Goal: Transaction & Acquisition: Download file/media

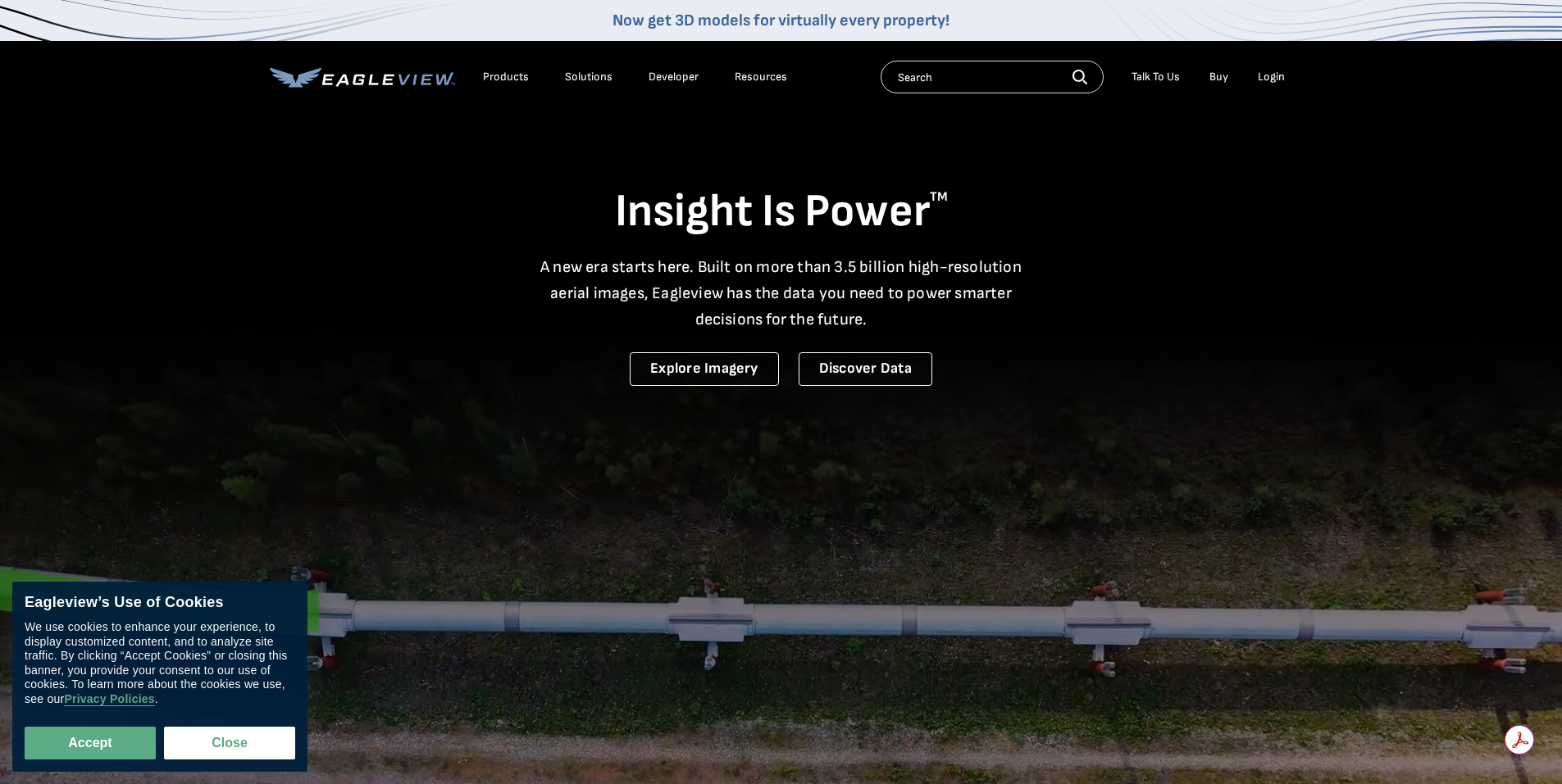
click at [1270, 82] on div "Login" at bounding box center [1272, 77] width 27 height 14
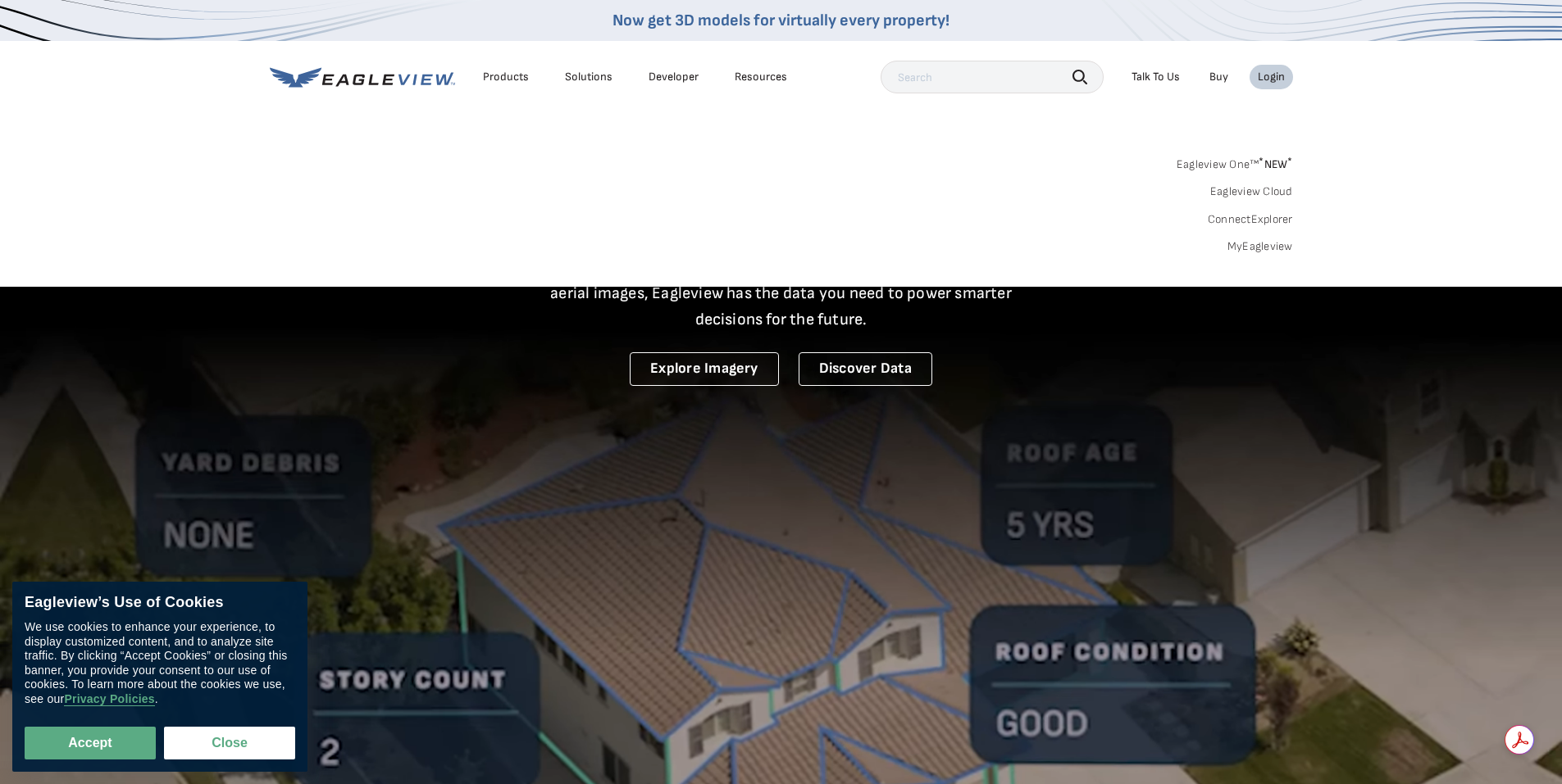
click at [1282, 251] on link "MyEagleview" at bounding box center [1260, 246] width 66 height 14
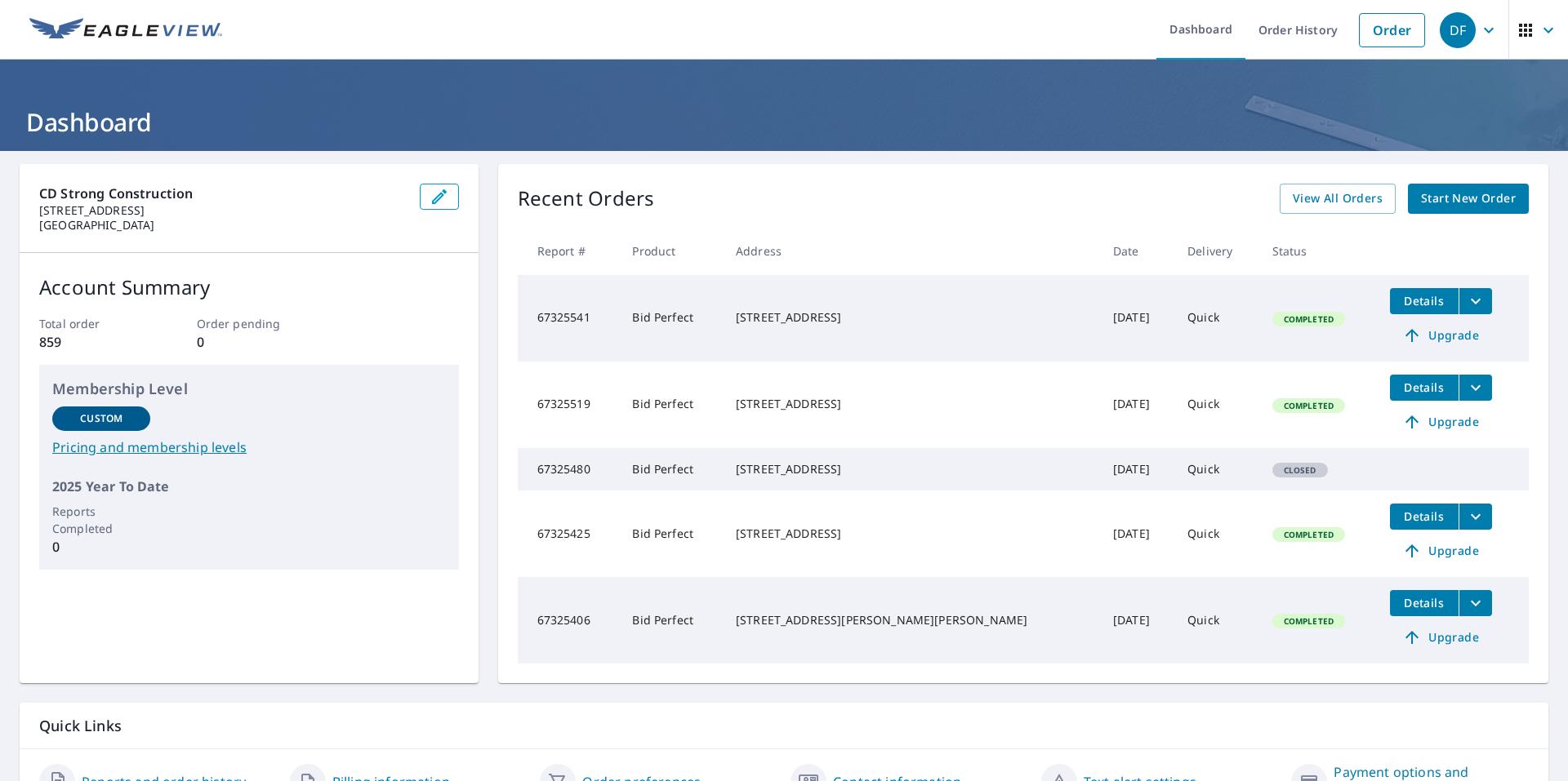
scroll to position [81, 0]
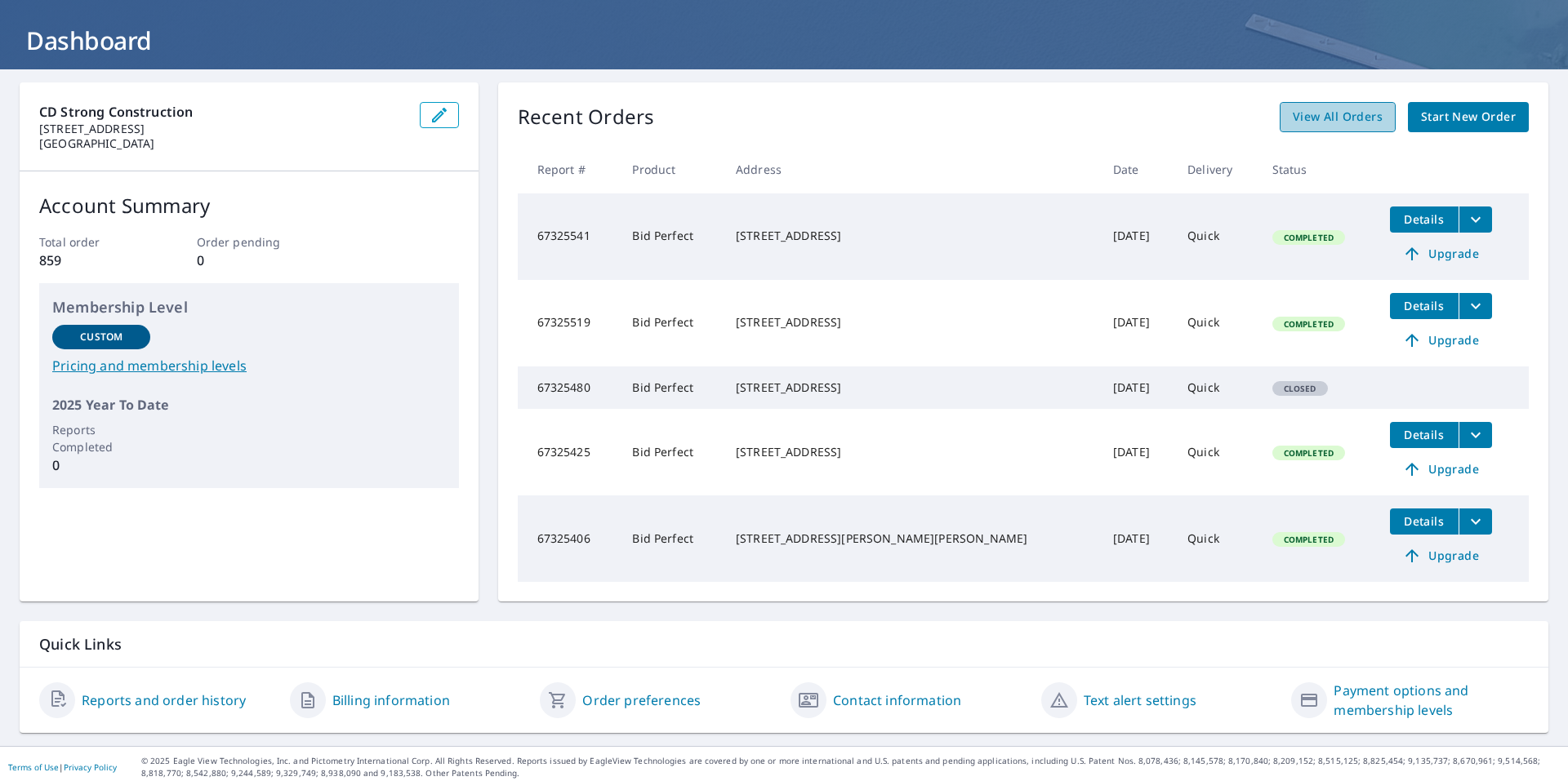
click at [1296, 112] on span "View All Orders" at bounding box center [1338, 117] width 90 height 20
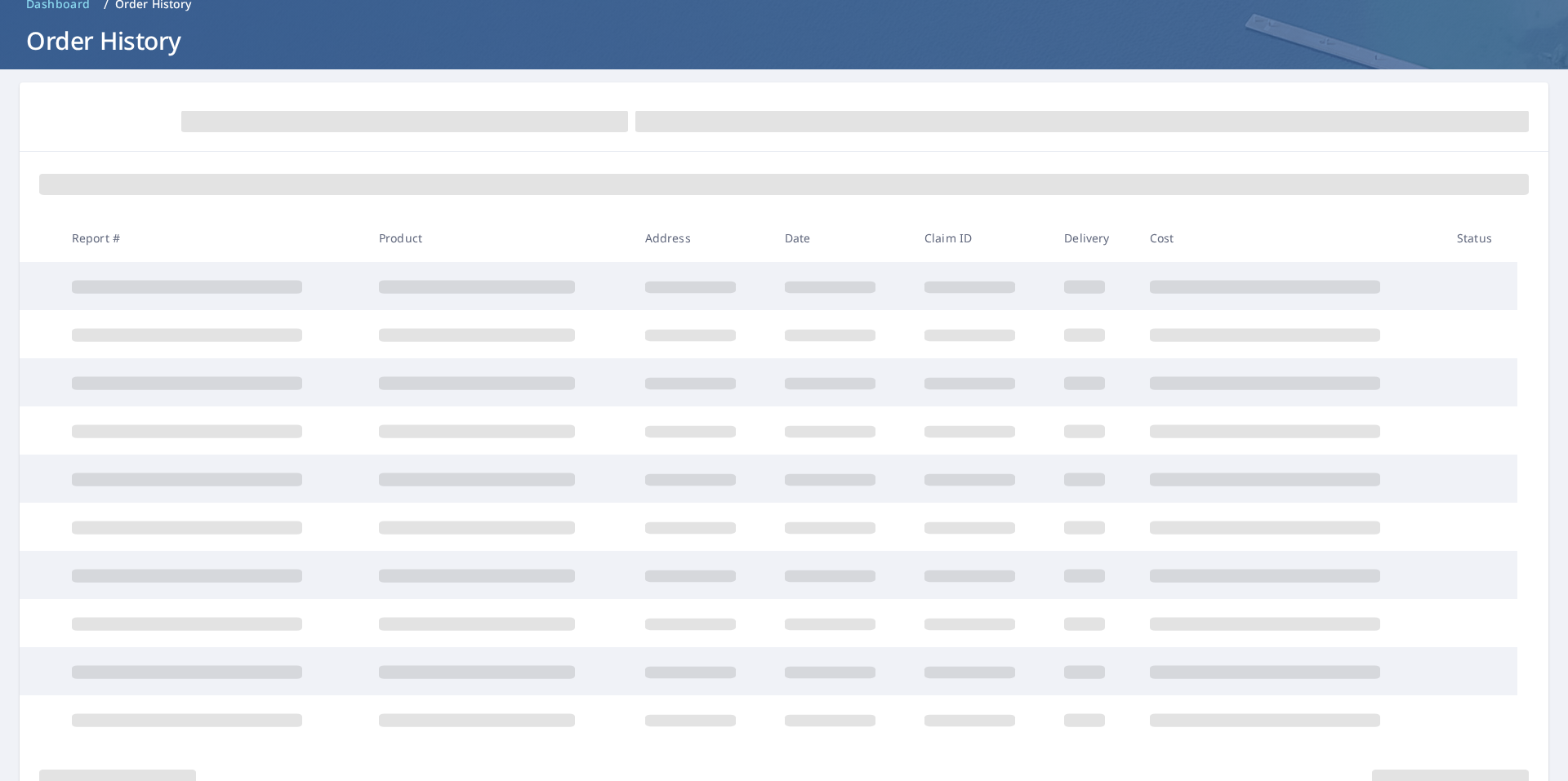
scroll to position [81, 0]
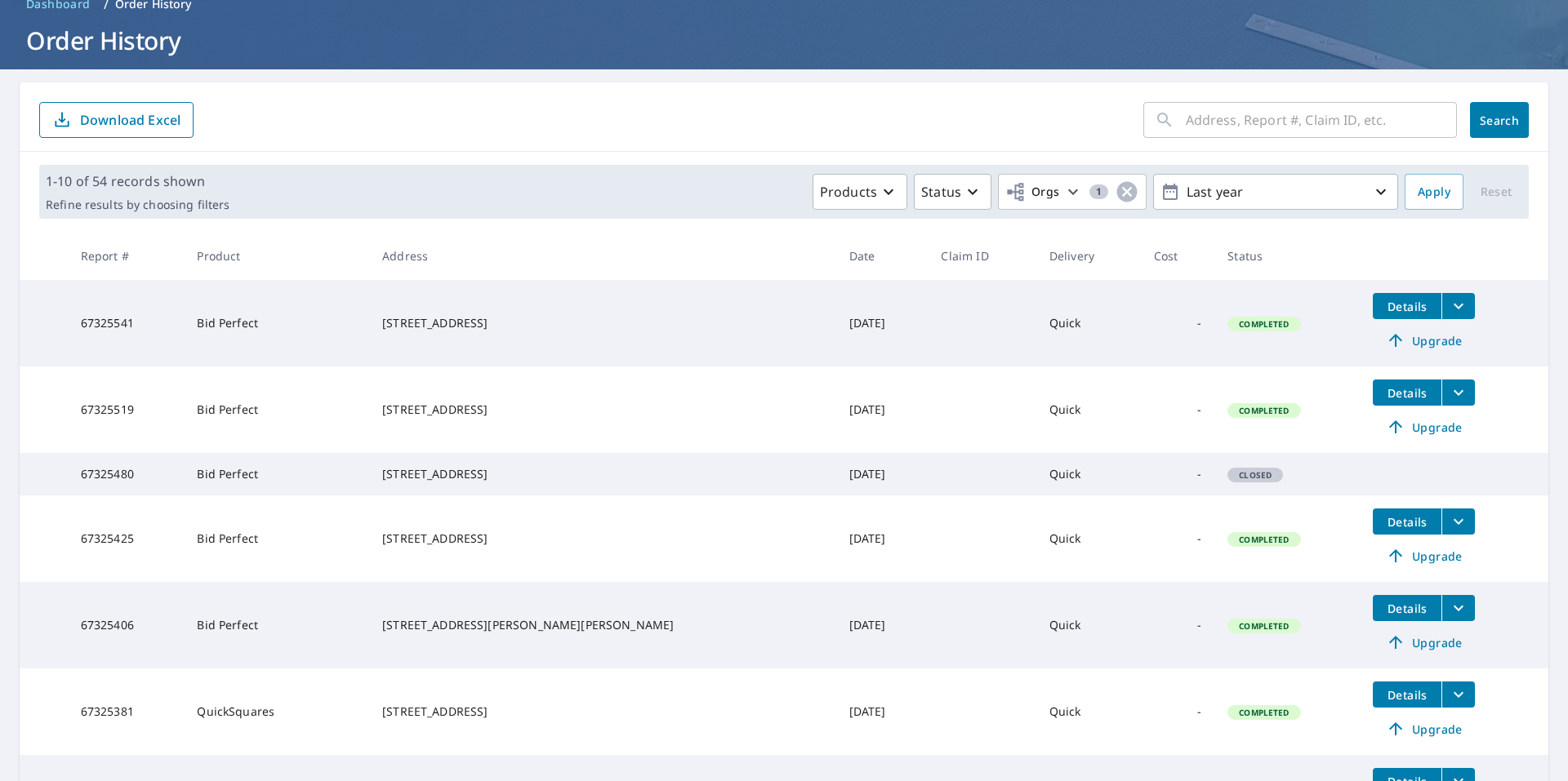
scroll to position [327, 0]
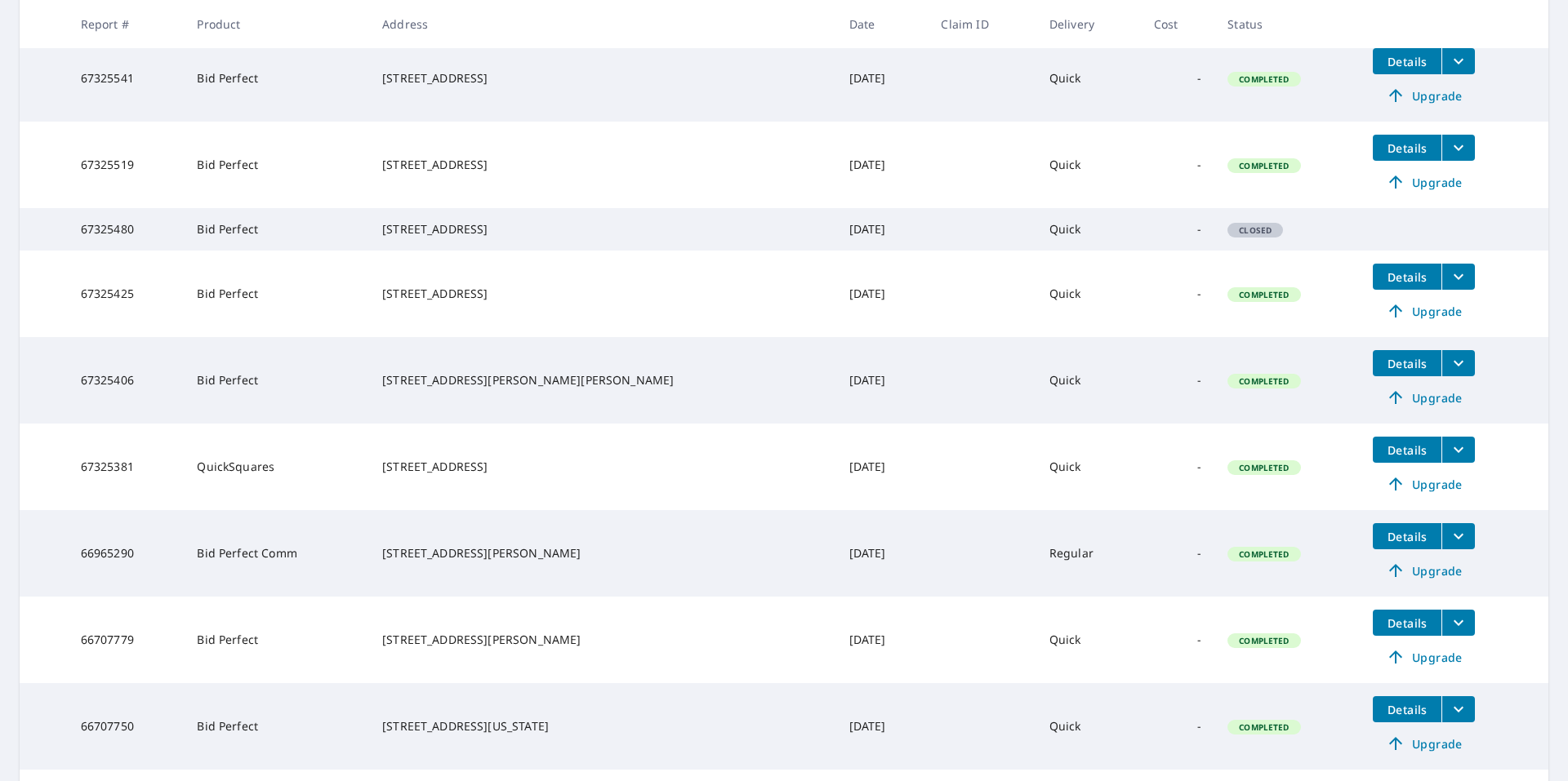
click at [1449, 460] on icon "filesDropdownBtn-67325381" at bounding box center [1458, 450] width 19 height 19
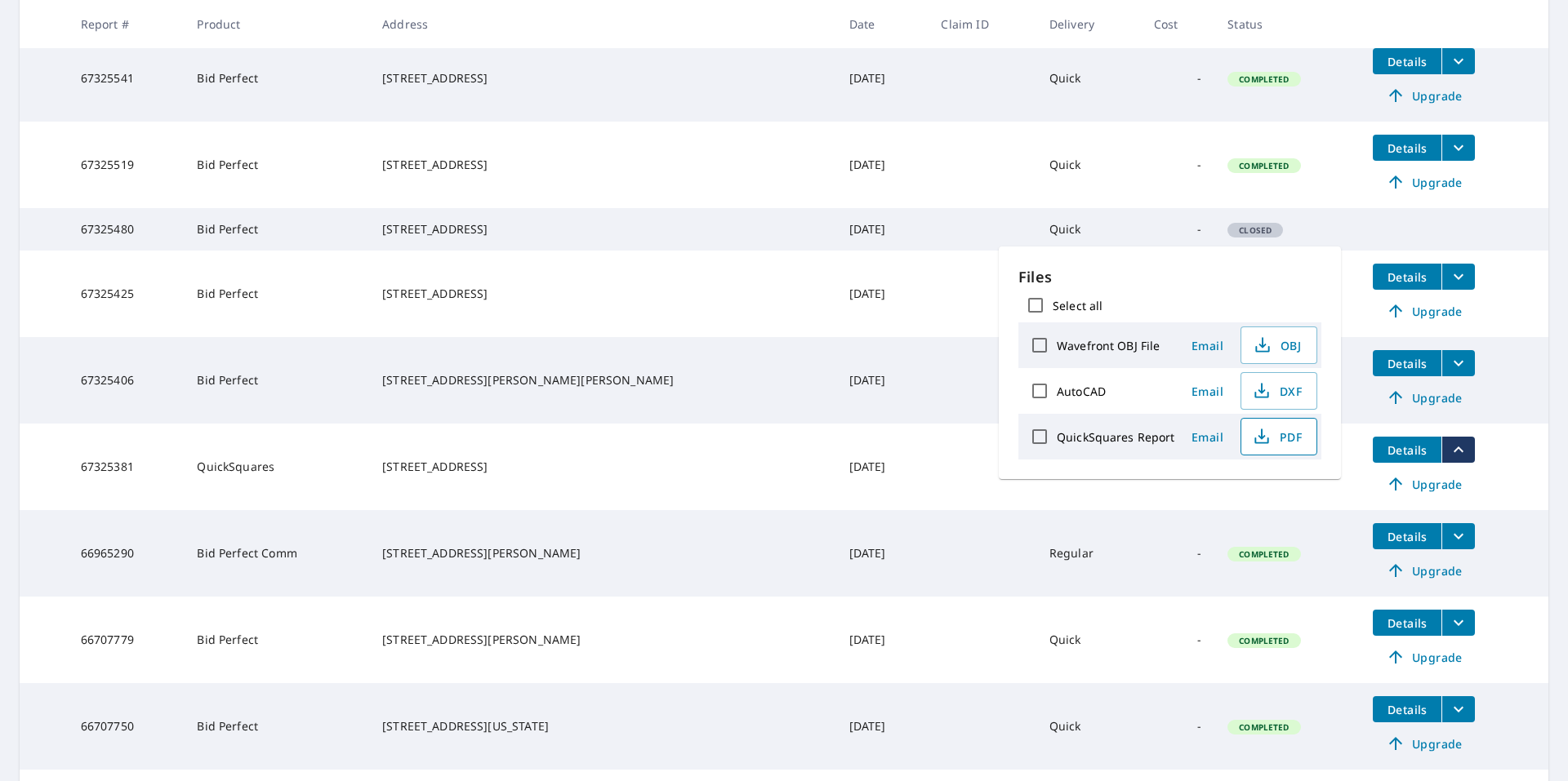
click at [1254, 433] on icon "button" at bounding box center [1261, 436] width 19 height 19
click at [1454, 367] on icon "filesDropdownBtn-67325406" at bounding box center [1459, 363] width 10 height 6
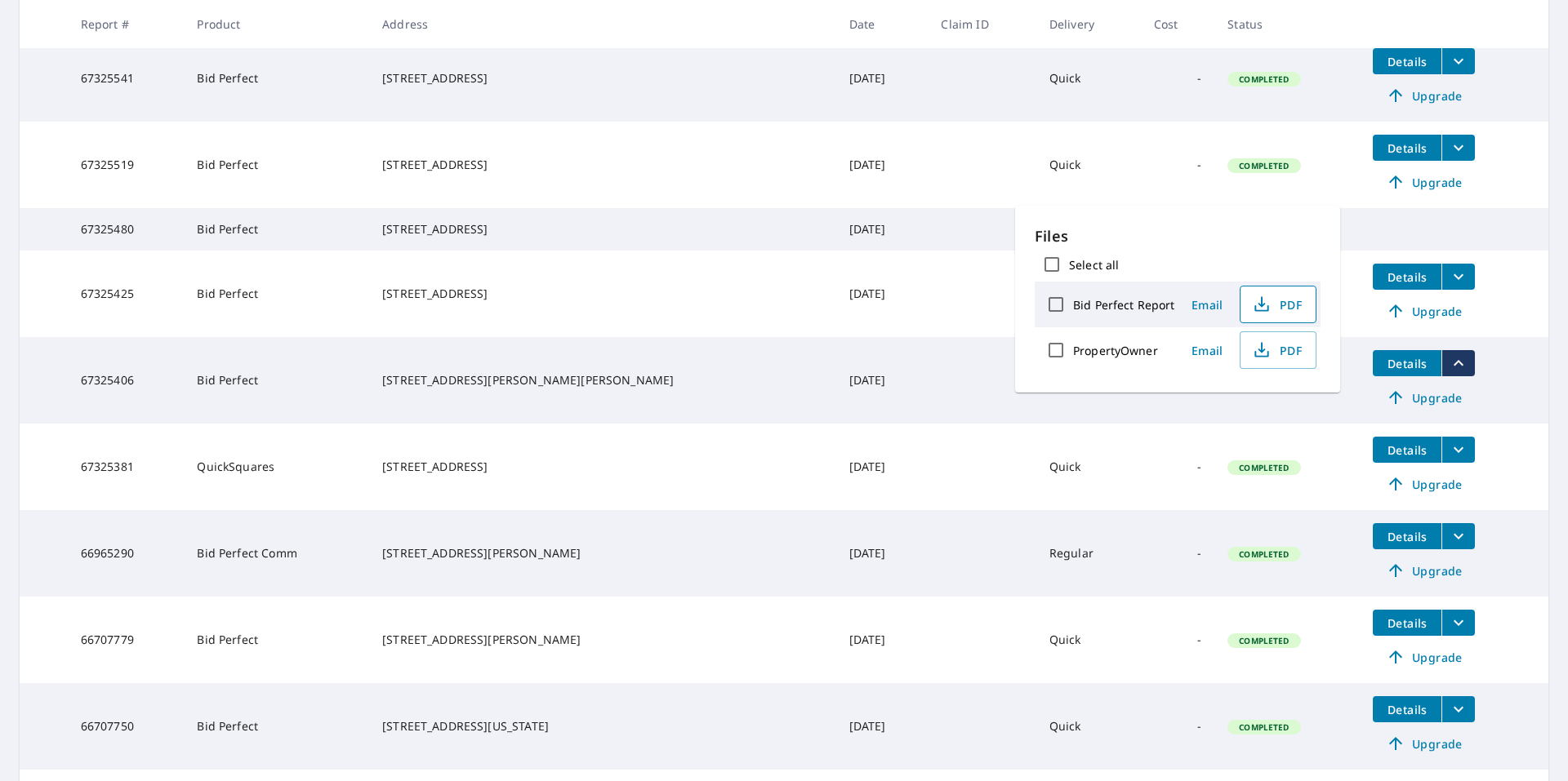
click at [1274, 306] on span "PDF" at bounding box center [1277, 304] width 53 height 19
click at [1543, 161] on main "​ Search Download Excel 1-10 of 54 records shown Refine results by choosing fil…" at bounding box center [784, 363] width 1568 height 1076
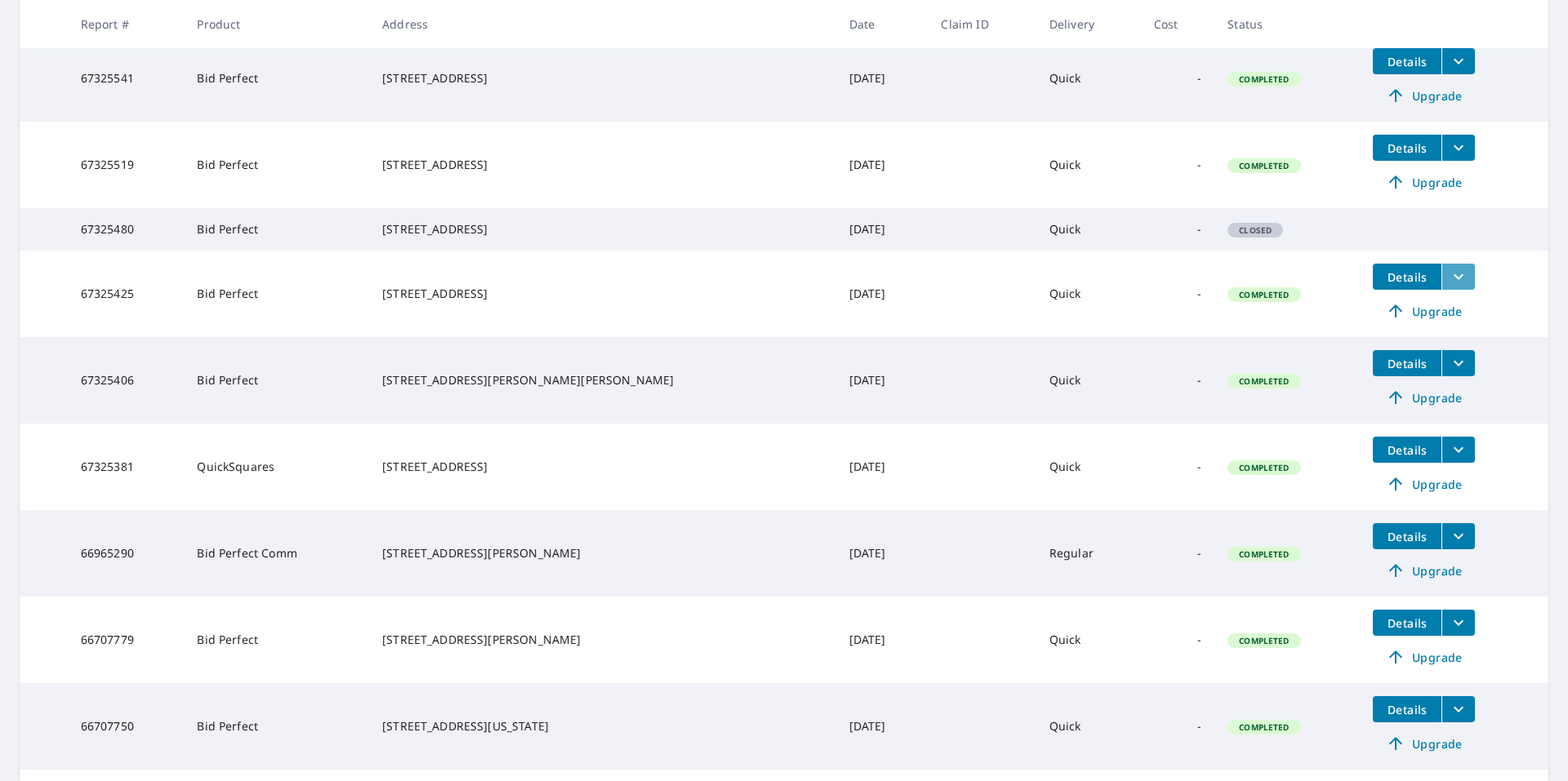
click at [1449, 286] on icon "filesDropdownBtn-67325425" at bounding box center [1458, 276] width 19 height 19
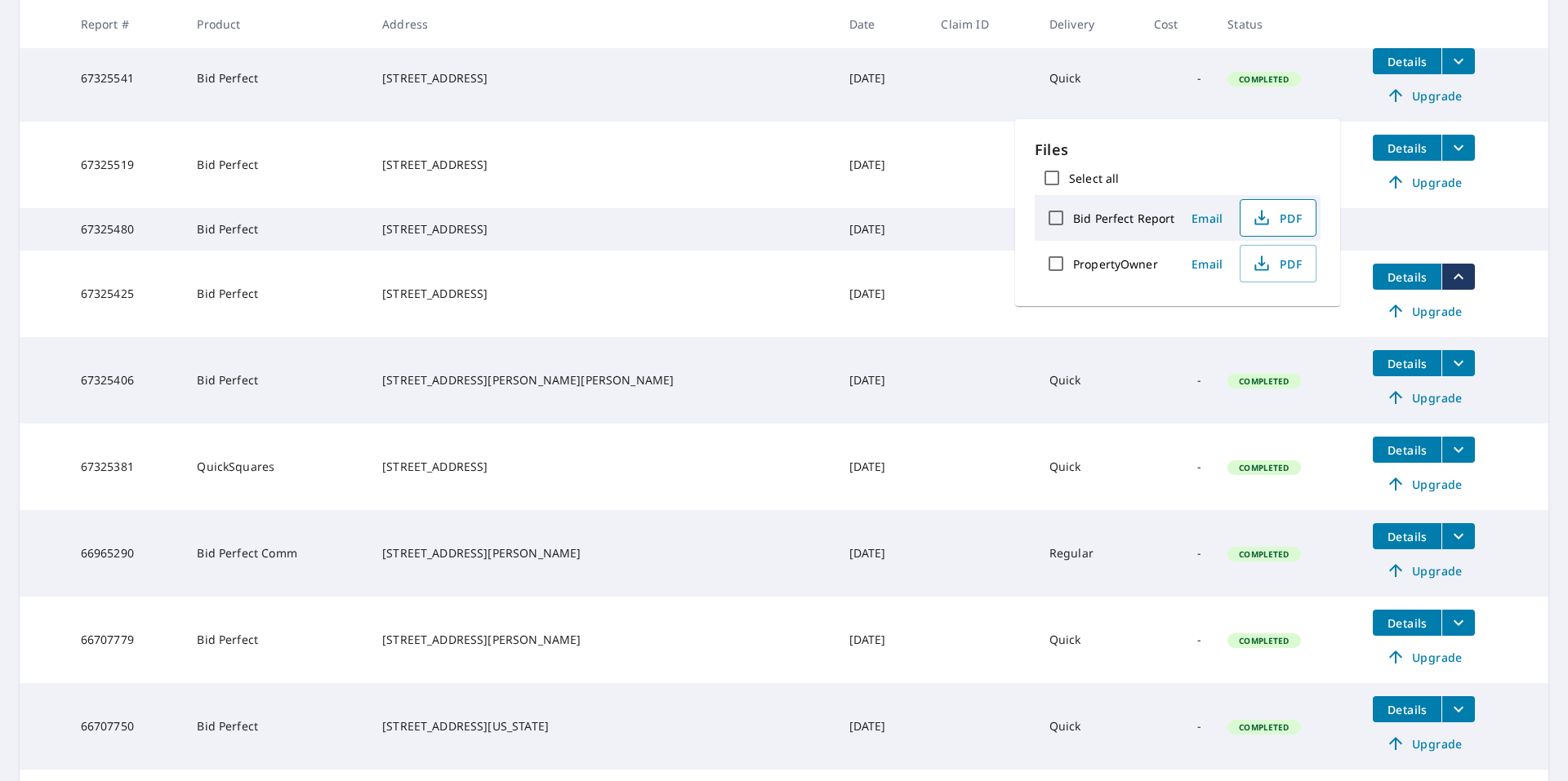
click at [1282, 214] on span "PDF" at bounding box center [1277, 218] width 53 height 19
